Goal: Information Seeking & Learning: Learn about a topic

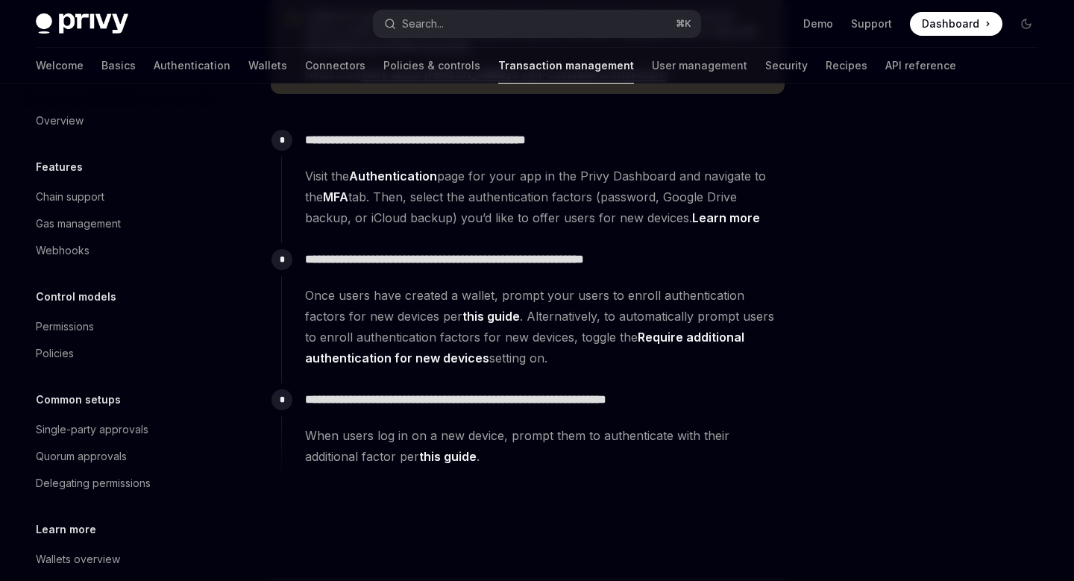
scroll to position [401, 0]
click at [730, 222] on link "Learn more" at bounding box center [726, 218] width 68 height 16
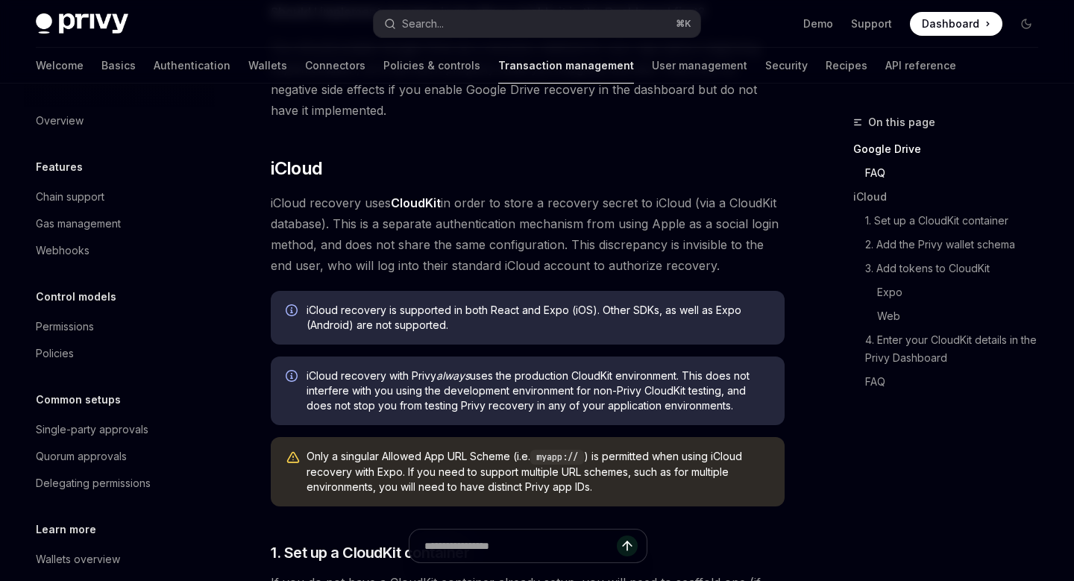
scroll to position [858, 0]
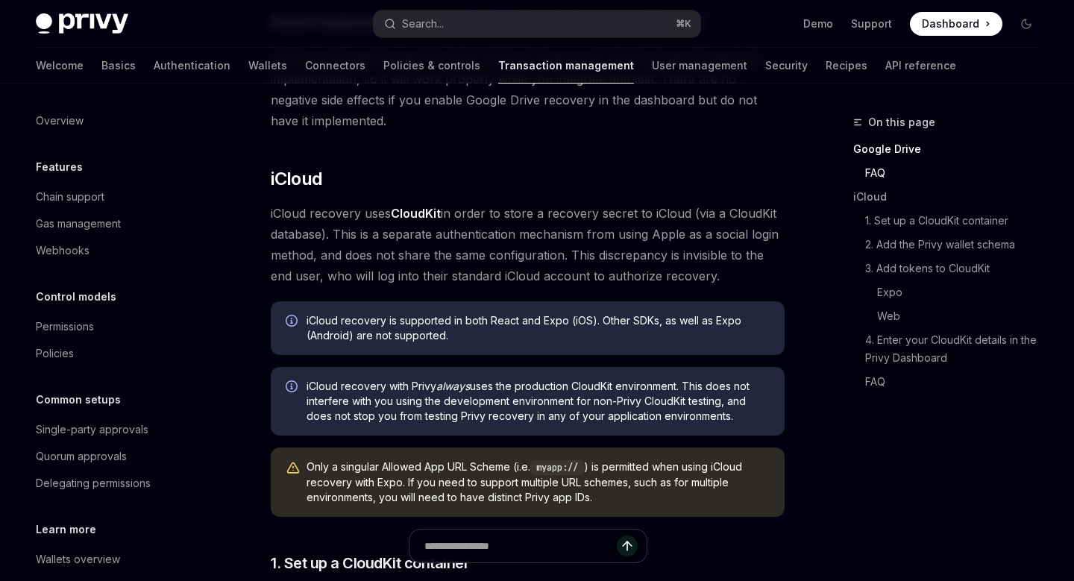
drag, startPoint x: 265, startPoint y: 180, endPoint x: 744, endPoint y: 256, distance: 485.0
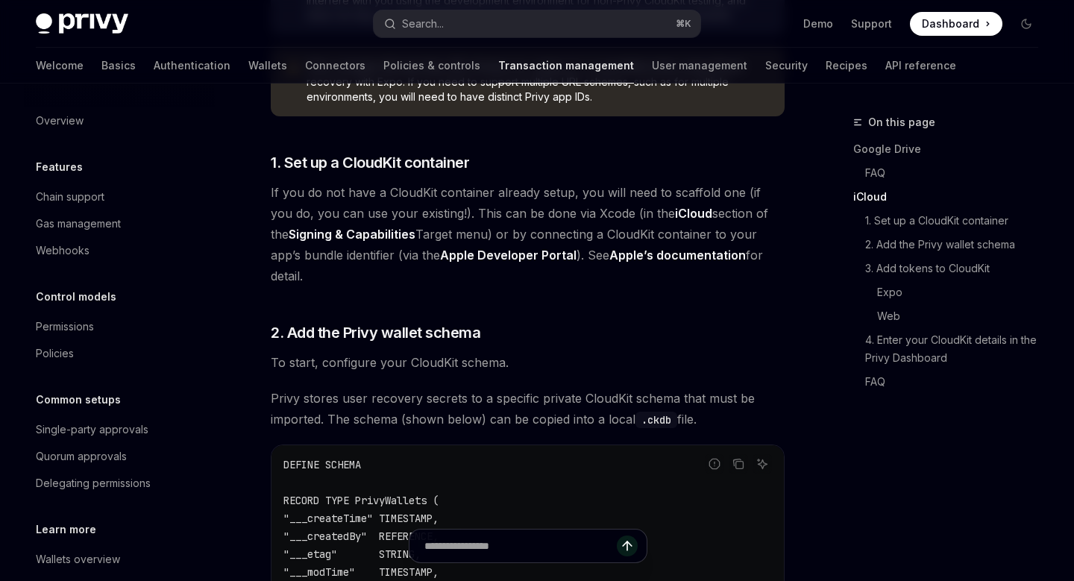
click at [450, 217] on span "If you do not have a CloudKit container already setup, you will need to scaffol…" at bounding box center [528, 234] width 514 height 104
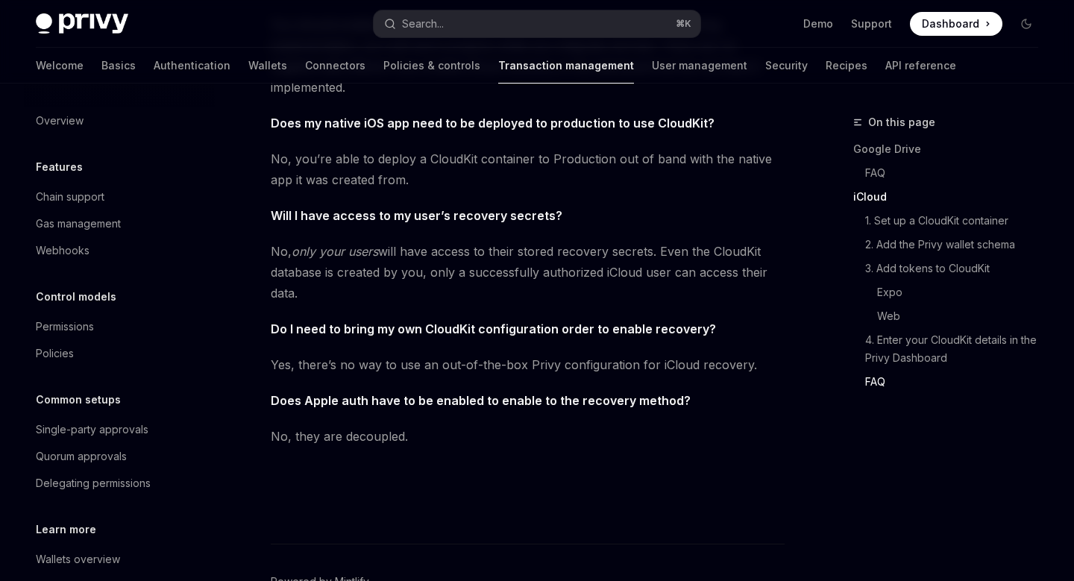
type textarea "*"
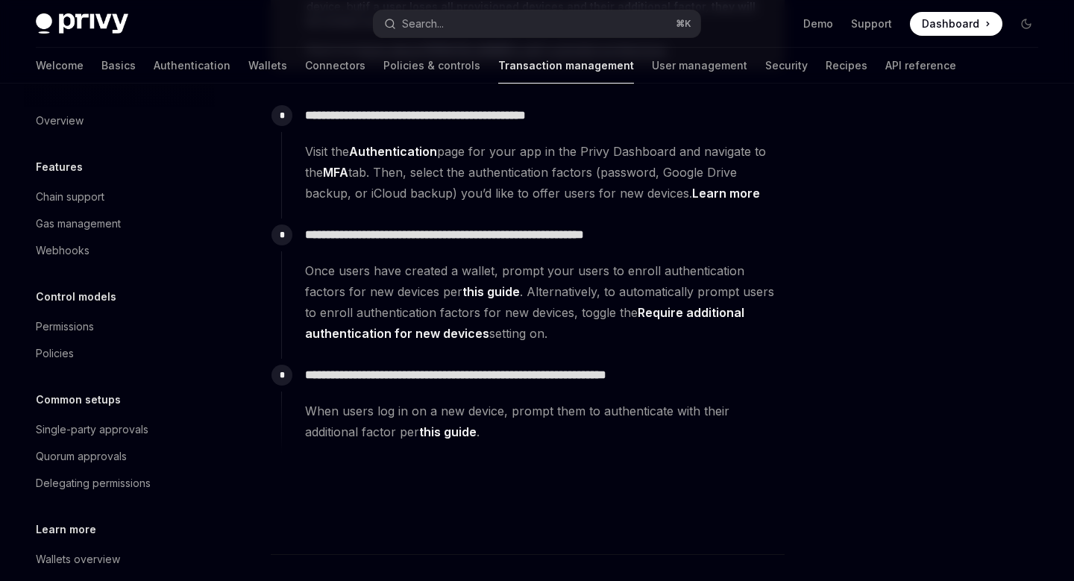
scroll to position [401, 0]
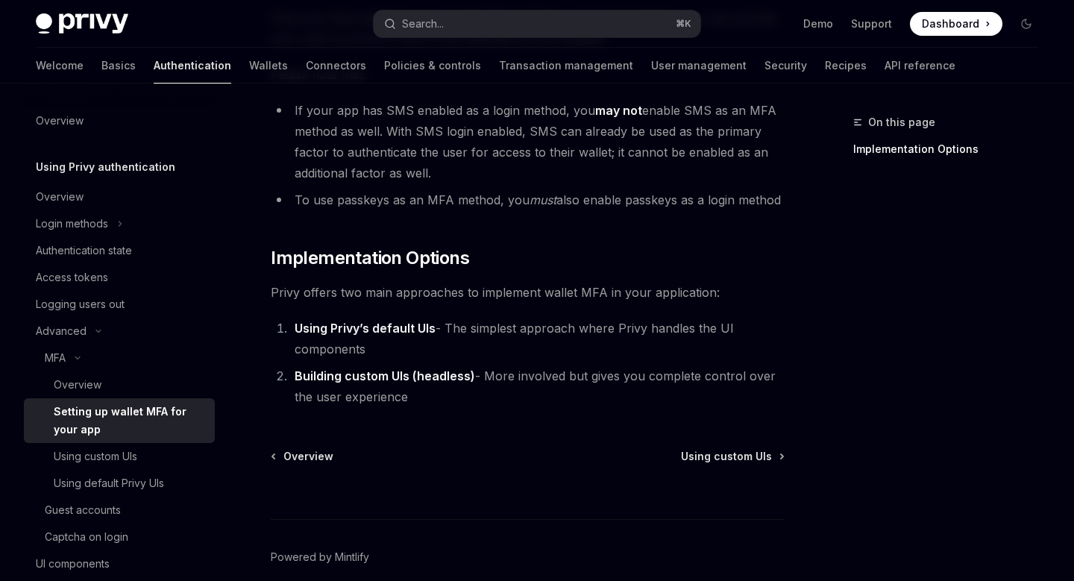
scroll to position [761, 0]
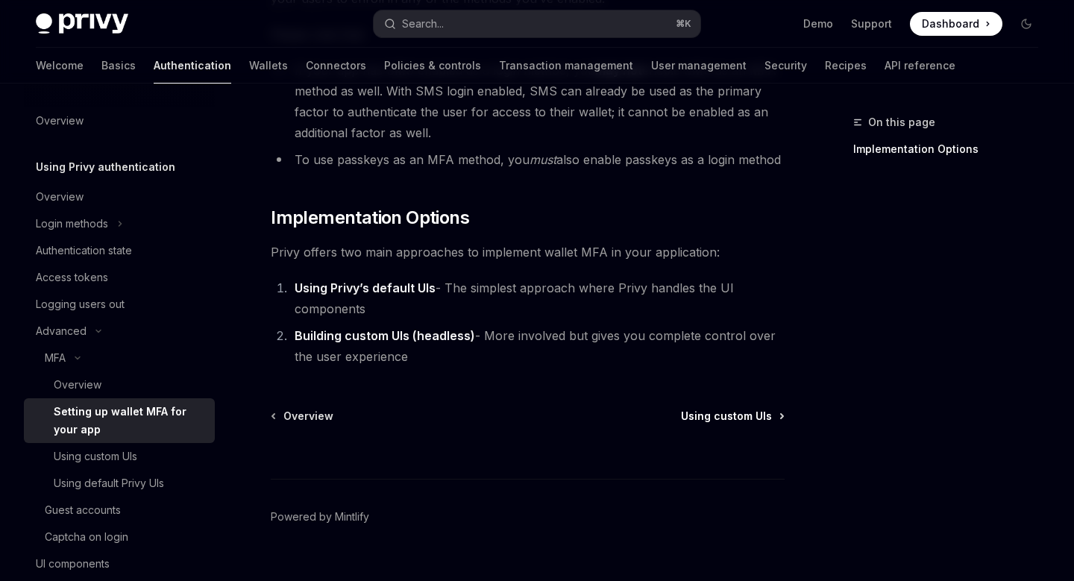
click at [748, 409] on span "Using custom UIs" at bounding box center [726, 416] width 91 height 15
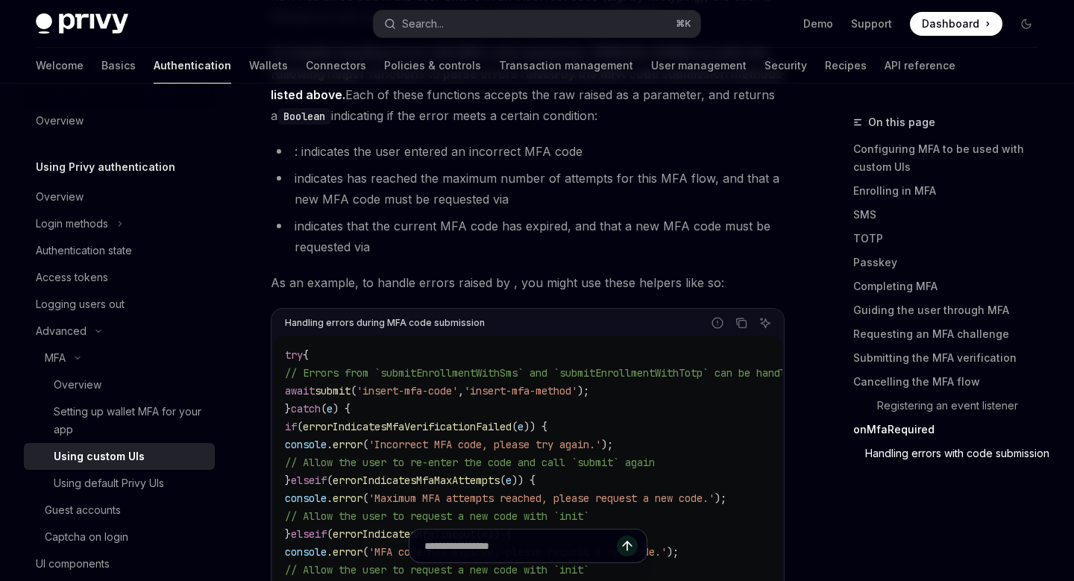
scroll to position [6700, 0]
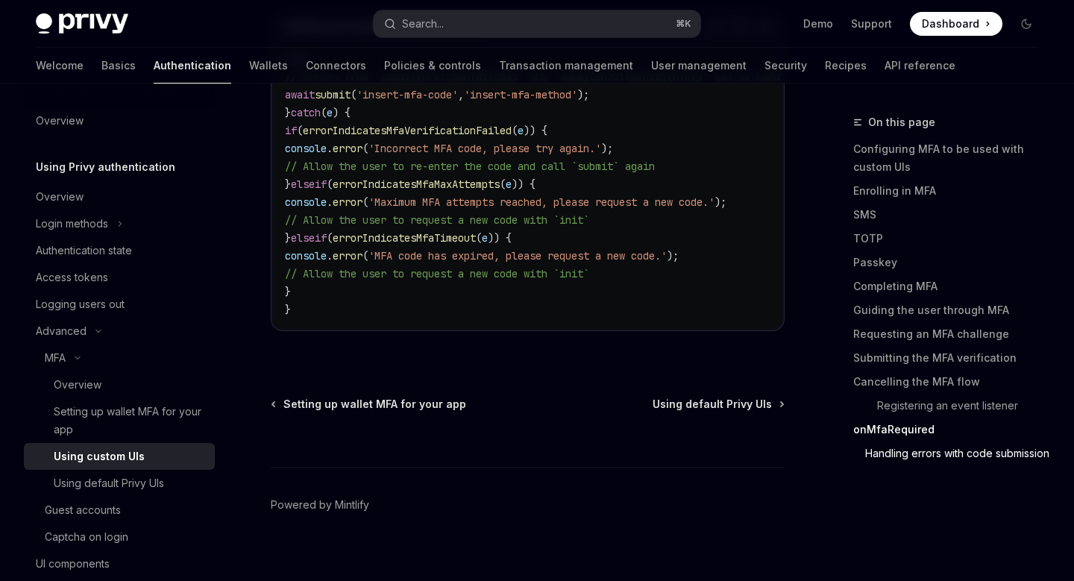
click at [748, 412] on div at bounding box center [528, 439] width 514 height 55
click at [748, 397] on span "Using default Privy UIs" at bounding box center [712, 404] width 119 height 15
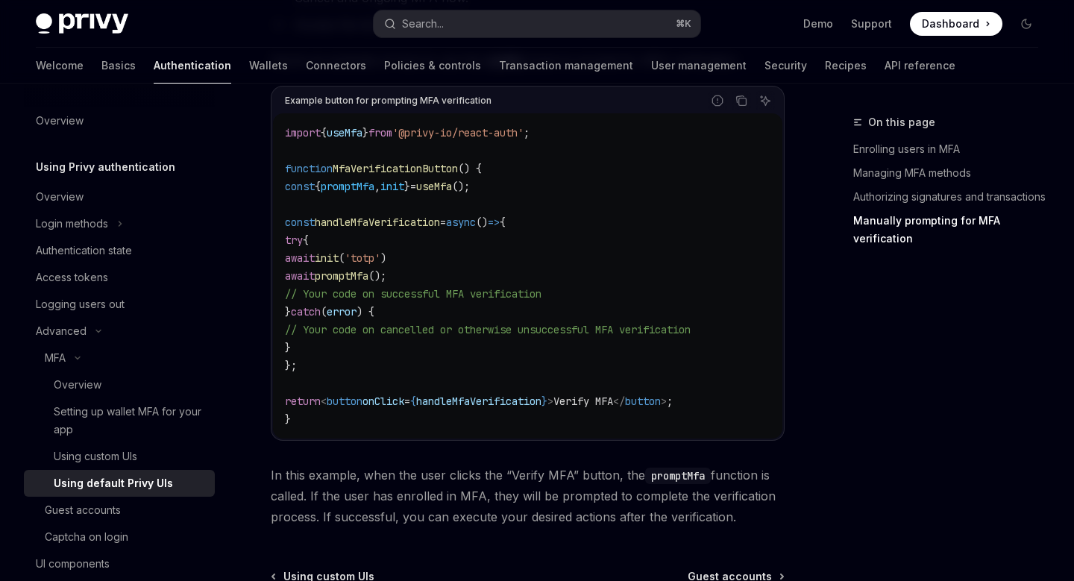
scroll to position [3033, 0]
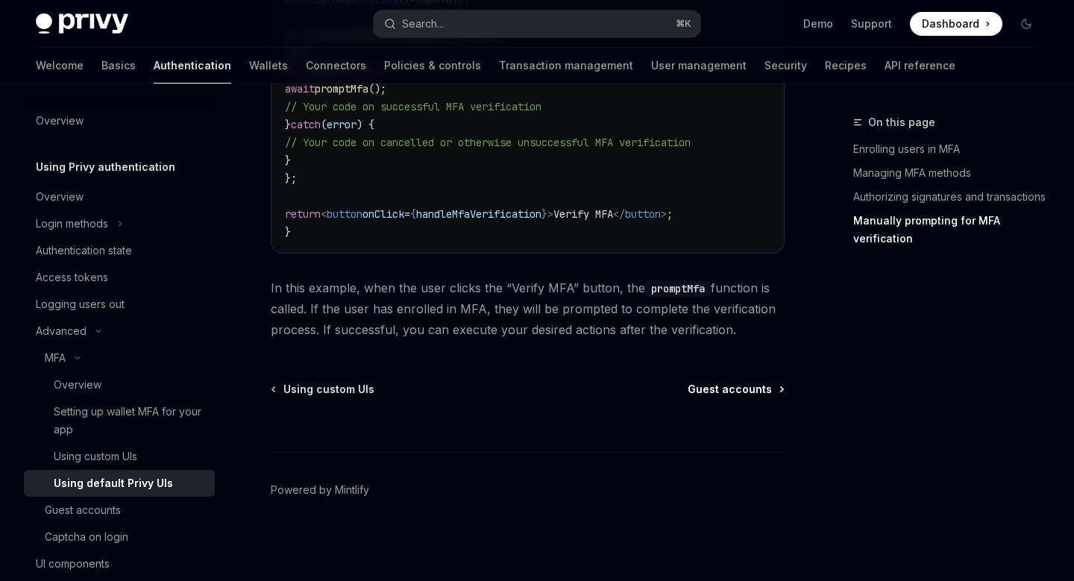
click at [748, 392] on span "Guest accounts" at bounding box center [730, 389] width 84 height 15
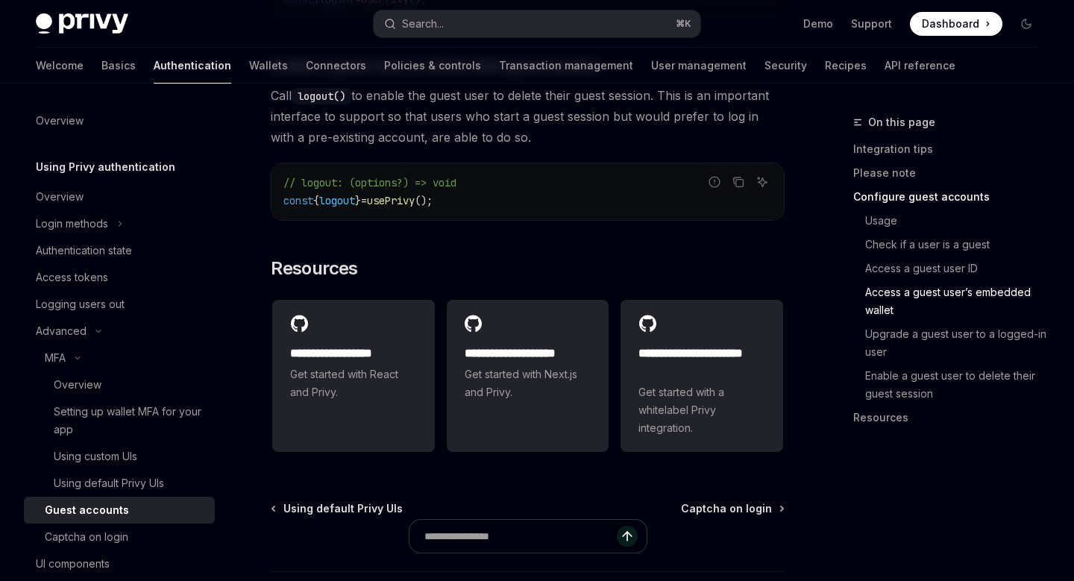
scroll to position [2678, 0]
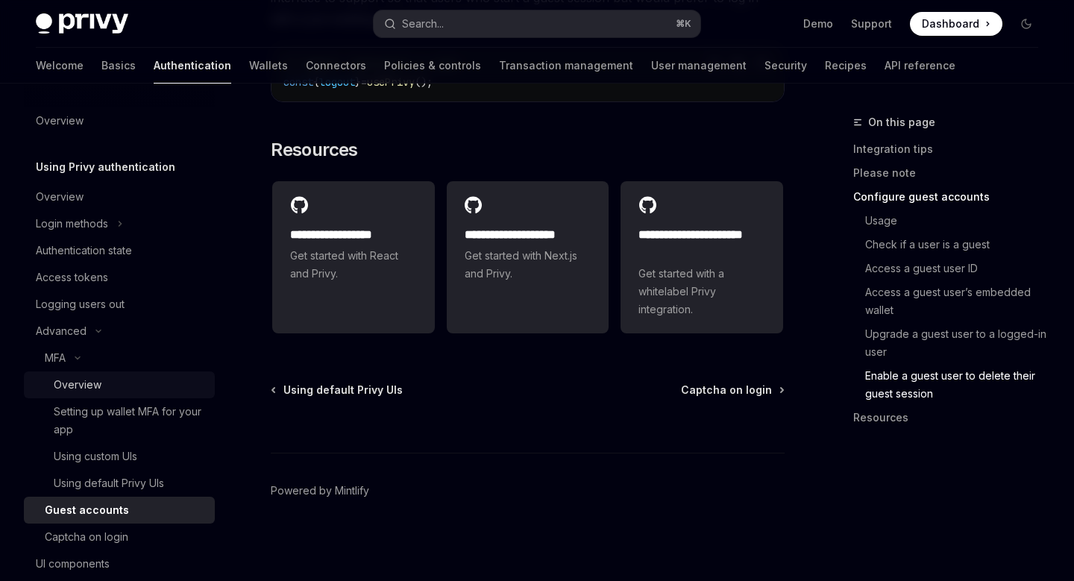
click at [94, 388] on div "Overview" at bounding box center [78, 385] width 48 height 18
type textarea "*"
